Goal: Information Seeking & Learning: Learn about a topic

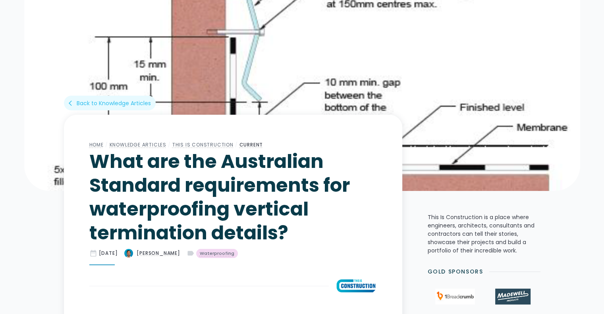
scroll to position [119, 0]
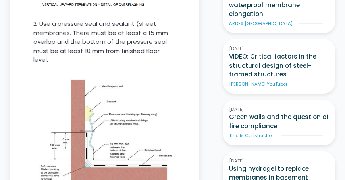
scroll to position [744, 0]
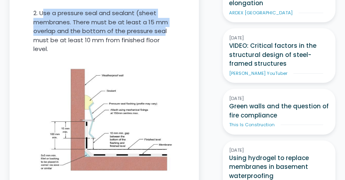
drag, startPoint x: 161, startPoint y: 37, endPoint x: 42, endPoint y: 16, distance: 120.9
click at [41, 14] on p "2. Use a pressure seal and sealant (sheet membranes. There must be at least a 1…" at bounding box center [104, 31] width 142 height 45
click at [132, 31] on p "2. Use a pressure seal and sealant (sheet membranes. There must be at least a 1…" at bounding box center [104, 31] width 142 height 45
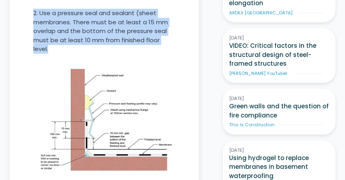
drag, startPoint x: 56, startPoint y: 48, endPoint x: 34, endPoint y: 14, distance: 40.9
click at [34, 14] on p "2. Use a pressure seal and sealant (sheet membranes. There must be at least a 1…" at bounding box center [104, 31] width 142 height 45
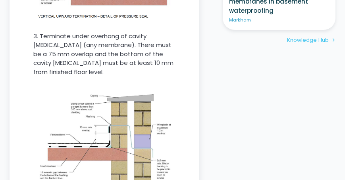
scroll to position [903, 0]
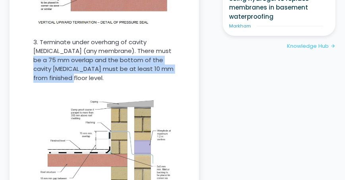
drag, startPoint x: 33, startPoint y: 52, endPoint x: 91, endPoint y: 74, distance: 62.1
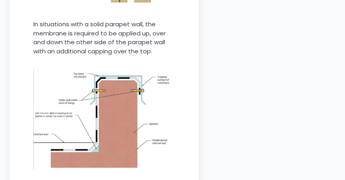
scroll to position [1084, 0]
